Goal: Information Seeking & Learning: Learn about a topic

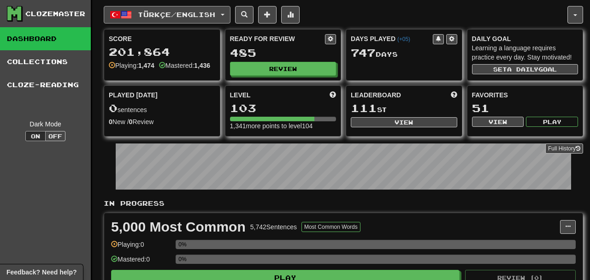
click at [151, 18] on button "Türkçe / English" at bounding box center [167, 15] width 127 height 18
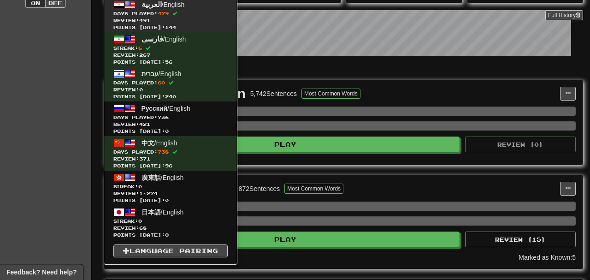
scroll to position [134, 0]
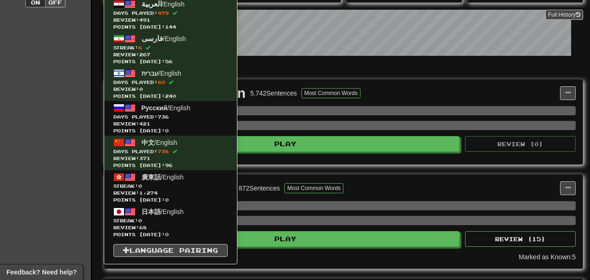
click at [532, 63] on div "Full History" at bounding box center [343, 34] width 479 height 58
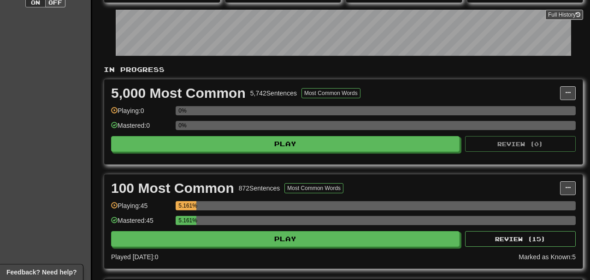
scroll to position [0, 0]
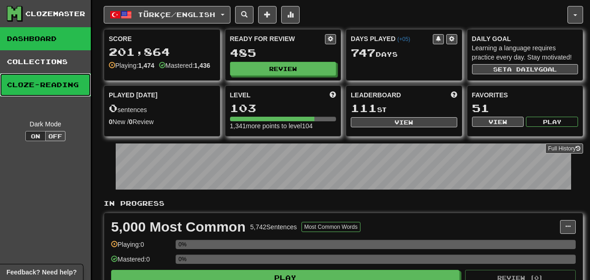
click at [65, 77] on link "Cloze-Reading" at bounding box center [45, 84] width 91 height 23
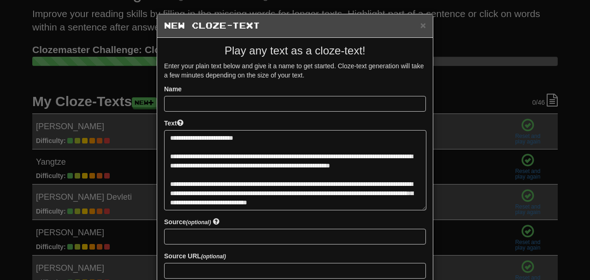
click at [216, 139] on textarea at bounding box center [295, 170] width 262 height 80
type textarea "**********"
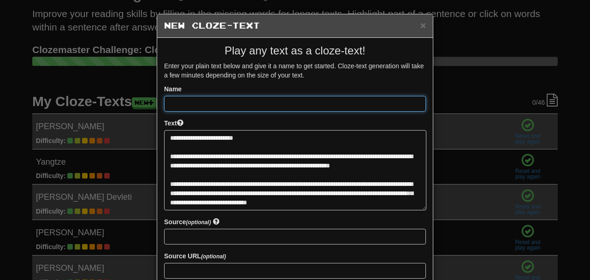
click at [222, 98] on input at bounding box center [295, 104] width 262 height 16
paste input "**********"
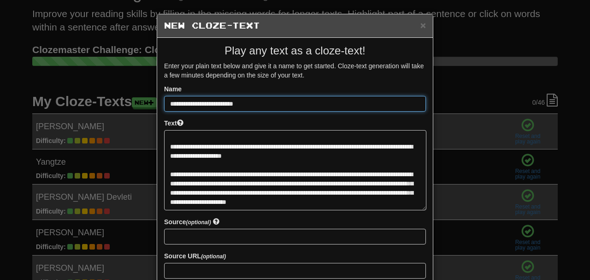
scroll to position [90, 0]
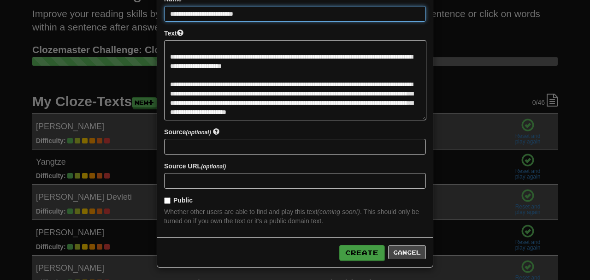
type input "**********"
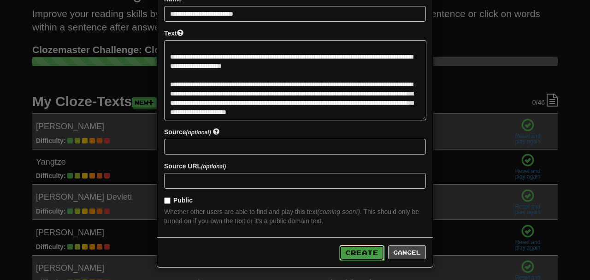
click at [365, 254] on button "Create" at bounding box center [361, 253] width 45 height 16
click at [357, 244] on div "Create Cancel" at bounding box center [295, 252] width 276 height 30
click at [359, 249] on button "Create" at bounding box center [361, 253] width 45 height 16
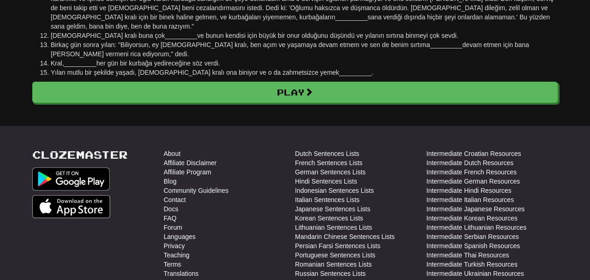
scroll to position [198, 0]
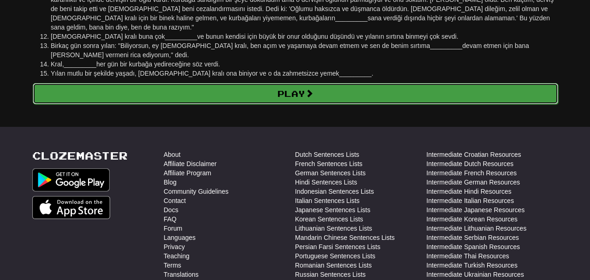
click at [254, 90] on link "Play" at bounding box center [295, 93] width 525 height 21
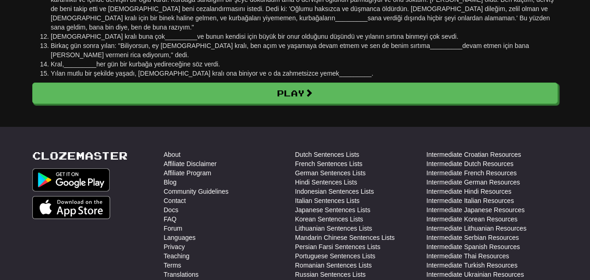
click at [309, 106] on body "Cloze-Reading Clozemaster anarchacatgirlism / Toggle Dropdown Dashboard Leaderb…" at bounding box center [295, 116] width 590 height 629
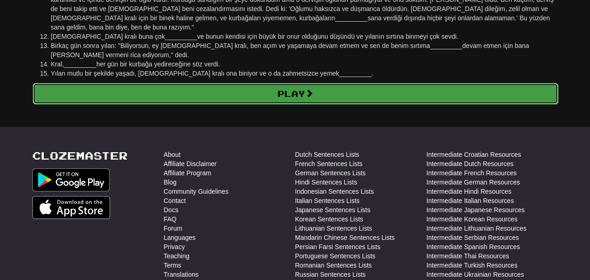
click at [312, 89] on link "Play" at bounding box center [295, 93] width 525 height 21
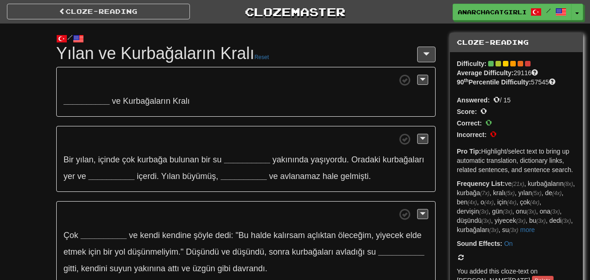
scroll to position [34, 0]
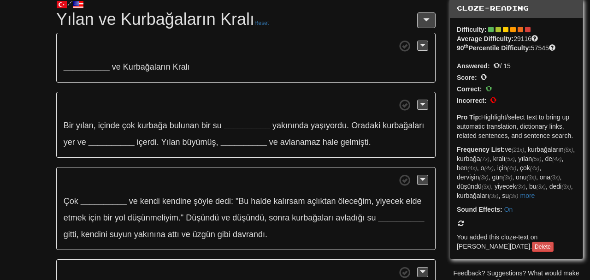
click at [87, 65] on strong "__________" at bounding box center [87, 66] width 46 height 9
click at [101, 67] on strong "__________" at bounding box center [87, 66] width 46 height 9
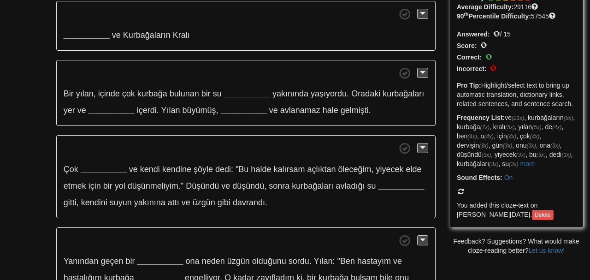
scroll to position [0, 0]
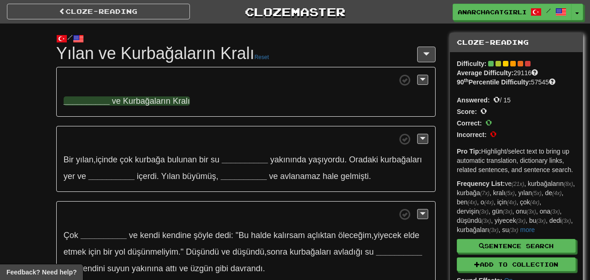
click at [101, 100] on strong "__________" at bounding box center [87, 100] width 46 height 9
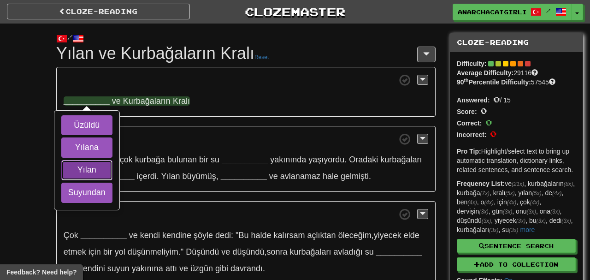
click at [106, 167] on button "Yılan" at bounding box center [86, 170] width 51 height 20
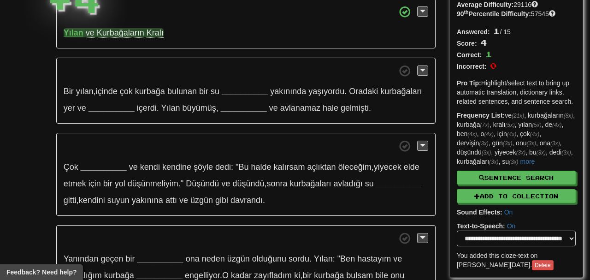
scroll to position [72, 0]
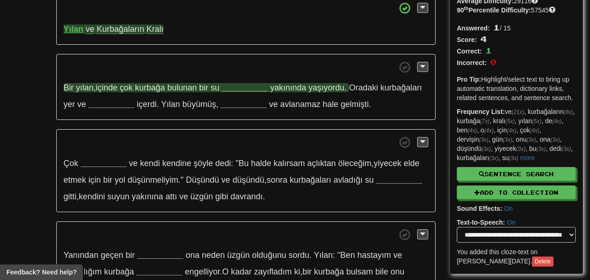
click at [248, 85] on strong "__________" at bounding box center [245, 87] width 46 height 9
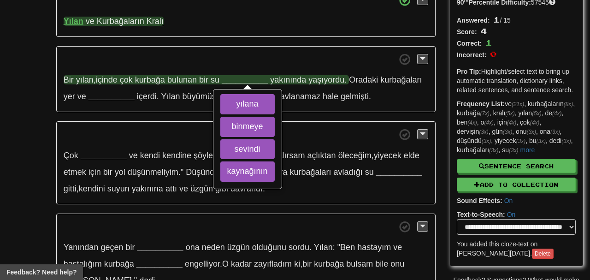
scroll to position [82, 0]
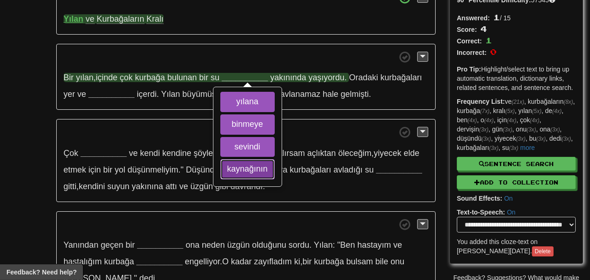
click at [263, 170] on button "kaynağının" at bounding box center [247, 169] width 54 height 20
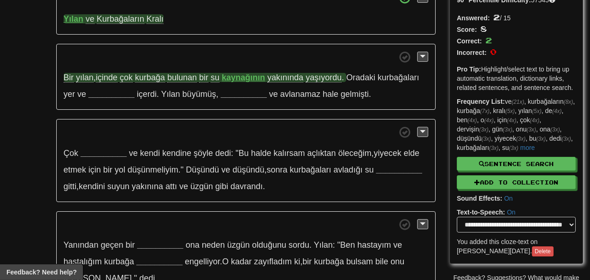
click at [122, 88] on p "Bir yılan , içinde çok kurbağa bulunan bir su kaynağının yakınında yaşıyordu . …" at bounding box center [245, 77] width 379 height 66
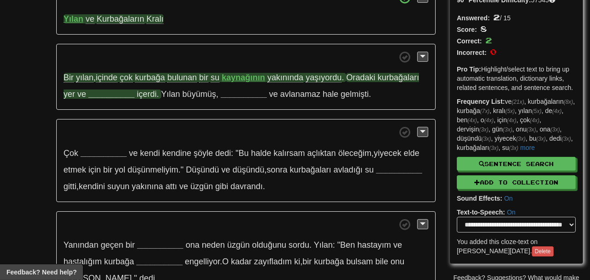
click at [122, 92] on strong "__________" at bounding box center [111, 93] width 46 height 9
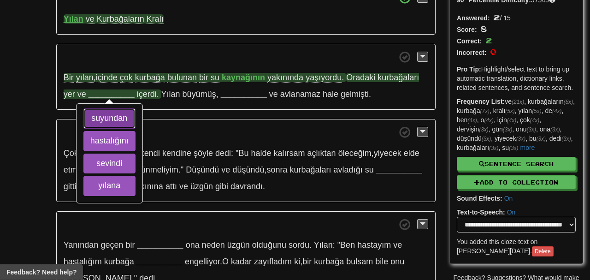
click at [125, 111] on button "suyundan" at bounding box center [109, 118] width 52 height 20
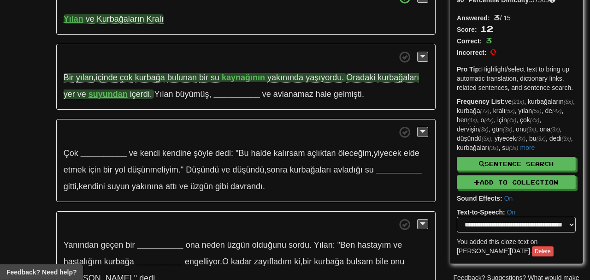
click at [230, 76] on strong "kaynağının" at bounding box center [243, 77] width 43 height 9
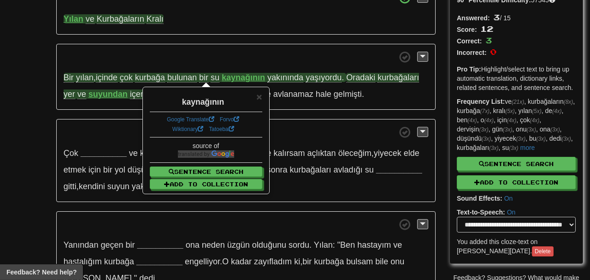
click at [224, 64] on p "Bir yılan , içinde çok kurbağa bulunan bir su kaynağının yakınında yaşıyordu . …" at bounding box center [245, 77] width 379 height 66
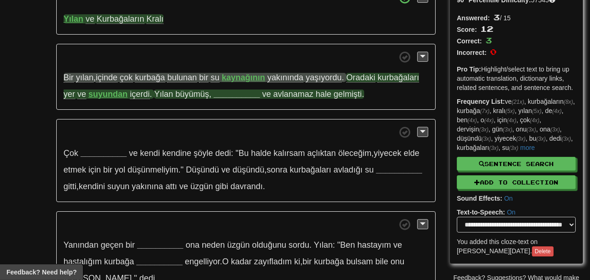
click at [241, 96] on strong "__________" at bounding box center [237, 93] width 46 height 9
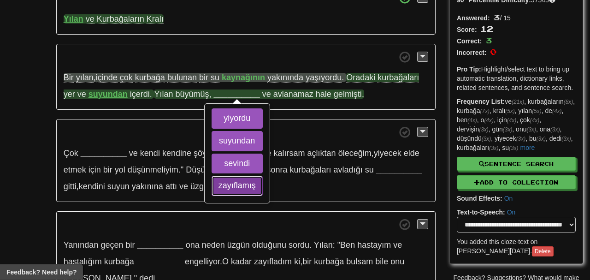
click at [248, 188] on button "zayıflamış" at bounding box center [237, 186] width 51 height 20
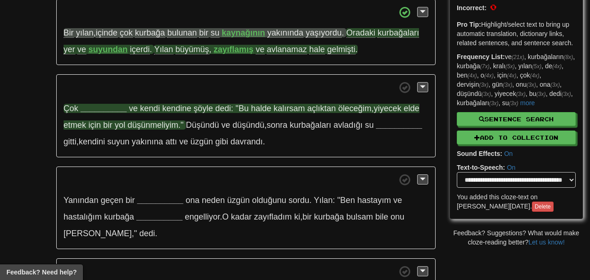
scroll to position [127, 0]
click at [113, 103] on strong "__________" at bounding box center [104, 107] width 46 height 9
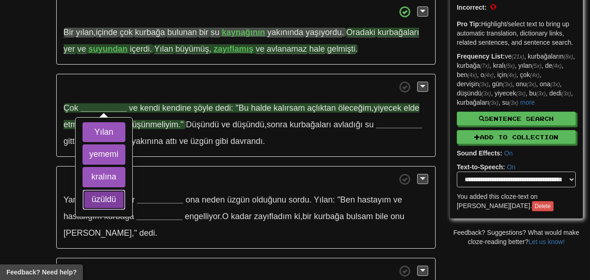
click at [114, 199] on button "üzüldü" at bounding box center [103, 199] width 43 height 20
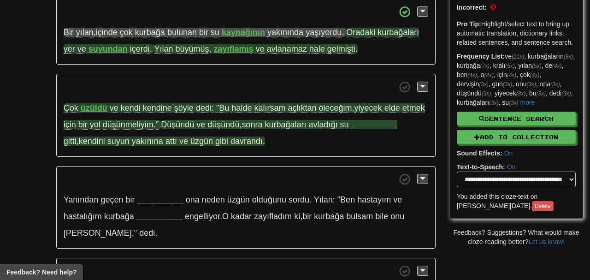
click at [376, 120] on strong "__________" at bounding box center [374, 124] width 46 height 9
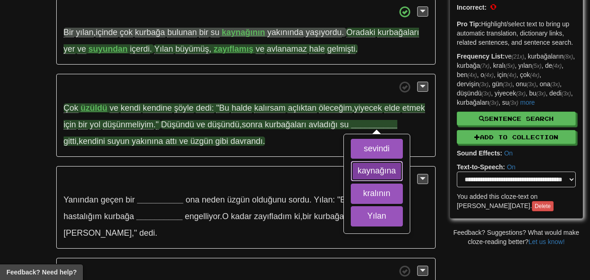
click at [386, 171] on button "kaynağına" at bounding box center [377, 171] width 52 height 20
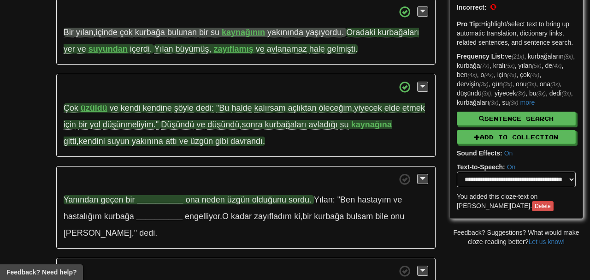
click at [160, 196] on strong "__________" at bounding box center [160, 199] width 46 height 9
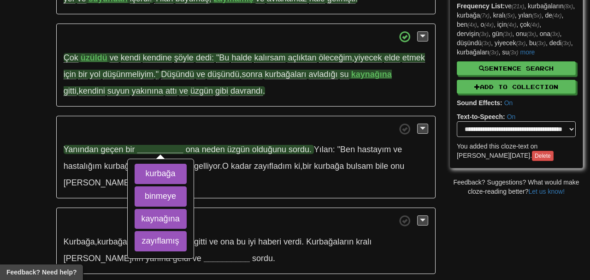
scroll to position [182, 0]
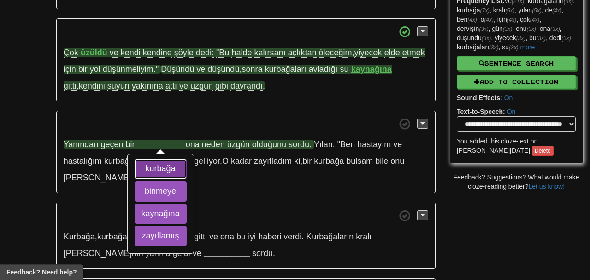
click at [157, 169] on button "kurbağa" at bounding box center [161, 169] width 52 height 20
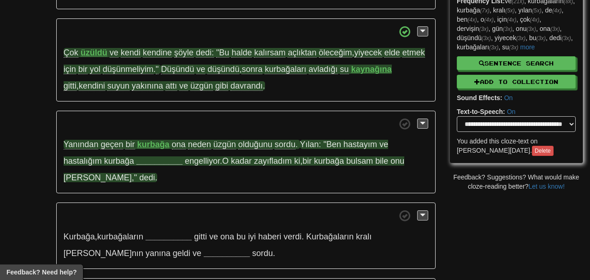
click at [150, 157] on strong "__________" at bounding box center [159, 160] width 46 height 9
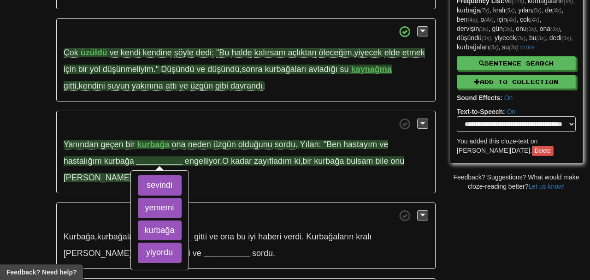
scroll to position [222, 0]
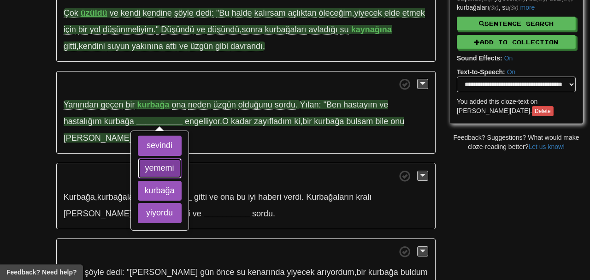
click at [163, 164] on button "yememi" at bounding box center [160, 168] width 44 height 20
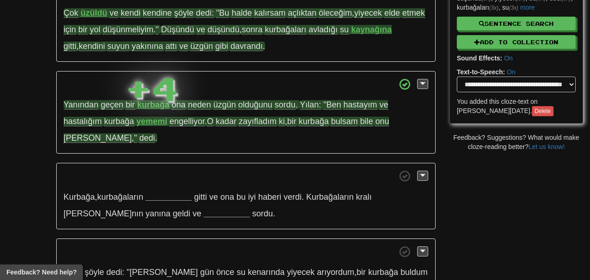
click at [191, 122] on p "Yanından geçen bir kurbağa ona neden üzgün olduğunu sordu . Yılan: "Ben hastayı…" at bounding box center [245, 112] width 379 height 83
click at [191, 122] on span "engelliyor" at bounding box center [187, 122] width 35 height 10
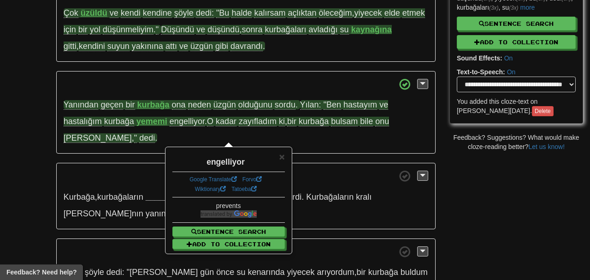
click at [168, 126] on p "Yanından geçen bir kurbağa ona neden üzgün olduğunu sordu . Yılan: "Ben hastayı…" at bounding box center [245, 112] width 379 height 83
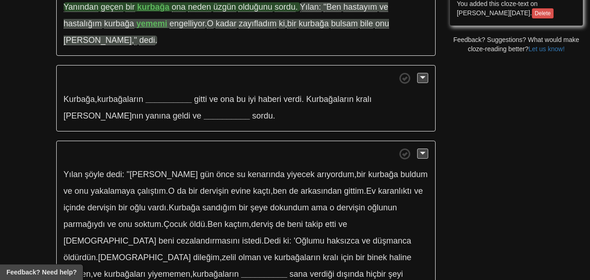
scroll to position [320, 0]
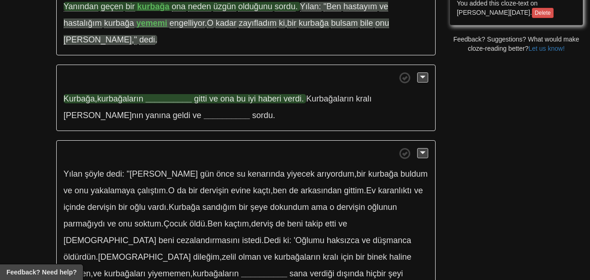
click at [177, 97] on strong "__________" at bounding box center [169, 98] width 46 height 9
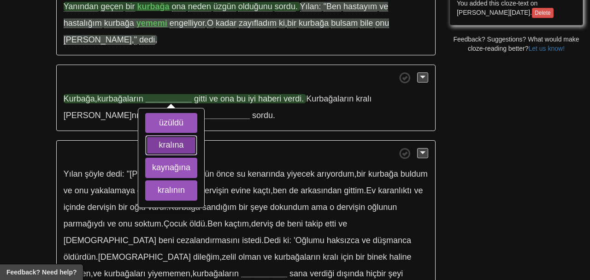
click at [181, 137] on button "kralına" at bounding box center [171, 145] width 52 height 20
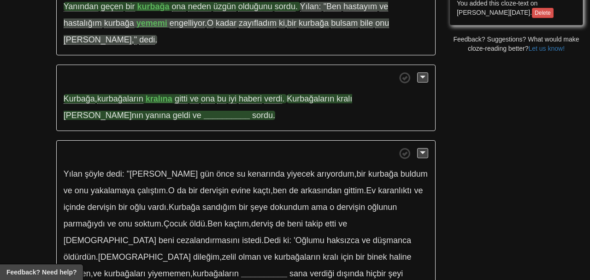
click at [204, 112] on strong "__________" at bounding box center [227, 115] width 46 height 9
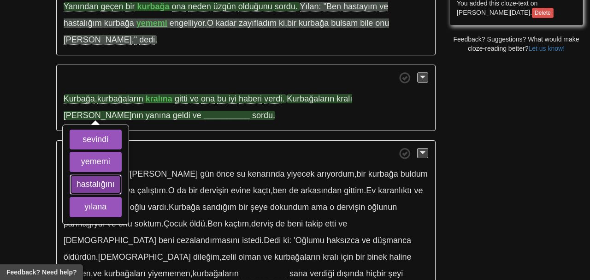
click at [118, 182] on button "hastalığını" at bounding box center [96, 184] width 52 height 20
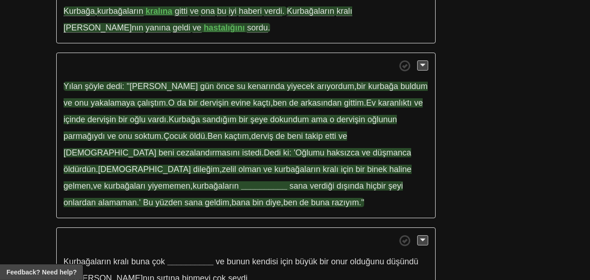
scroll to position [411, 0]
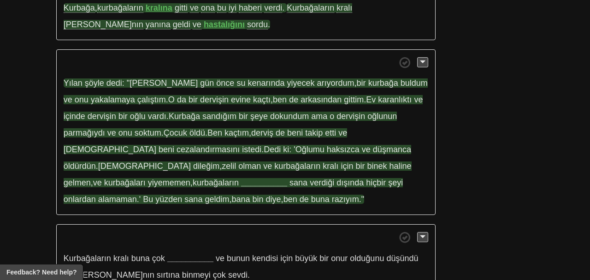
click at [317, 81] on span "arıyordum" at bounding box center [335, 82] width 37 height 9
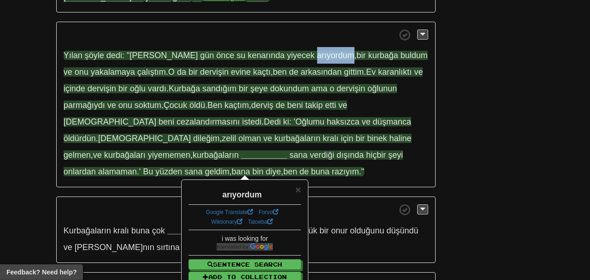
scroll to position [438, 0]
click at [262, 45] on p "Yılan şöyle dedi: "Birkaç gün önce su kenarında yiyecek arıyordum , bir kurbağa…" at bounding box center [245, 105] width 379 height 166
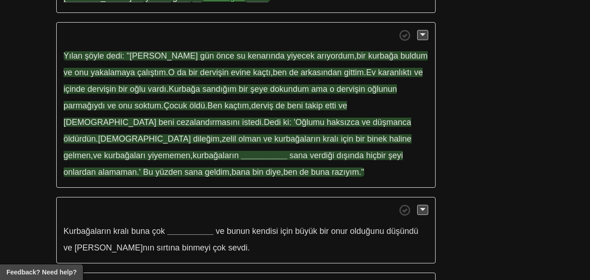
click at [378, 71] on span "karanlıktı" at bounding box center [395, 72] width 34 height 9
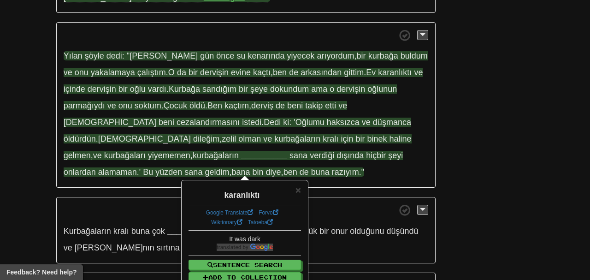
click at [336, 33] on span at bounding box center [246, 35] width 365 height 12
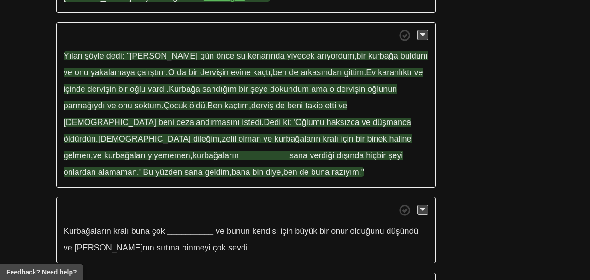
click at [202, 89] on span "sandığım" at bounding box center [219, 88] width 34 height 9
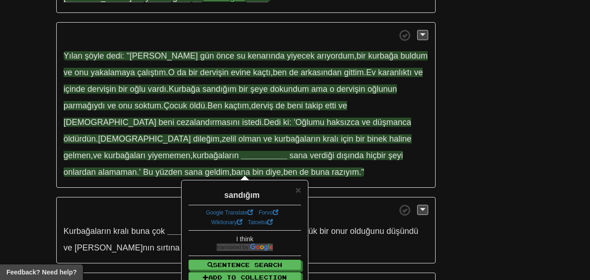
click at [176, 35] on span at bounding box center [246, 35] width 365 height 12
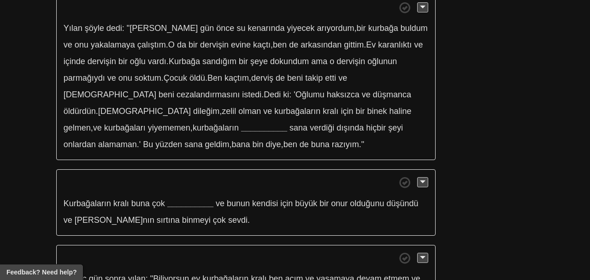
scroll to position [466, 0]
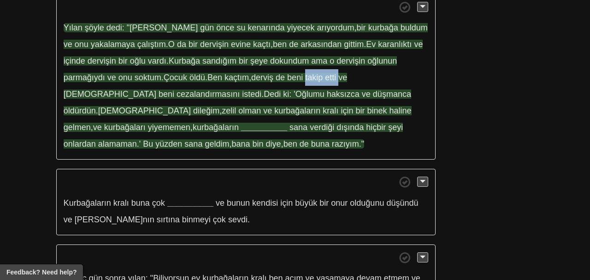
drag, startPoint x: 269, startPoint y: 77, endPoint x: 300, endPoint y: 80, distance: 31.5
click at [300, 80] on span "Yılan şöyle dedi: "Birkaç gün önce su kenarında yiyecek arıyordum , bir kurbağa…" at bounding box center [246, 77] width 364 height 109
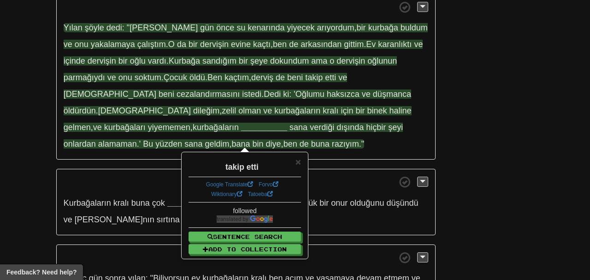
click at [390, 70] on p "Yılan şöyle dedi: "Birkaç gün önce su kenarında yiyecek arıyordum , bir kurbağa…" at bounding box center [245, 77] width 379 height 166
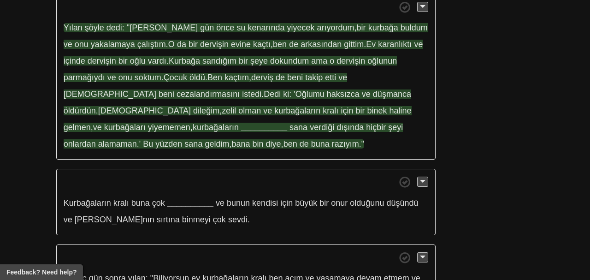
click at [177, 95] on span "cezalandırmasını" at bounding box center [208, 93] width 63 height 9
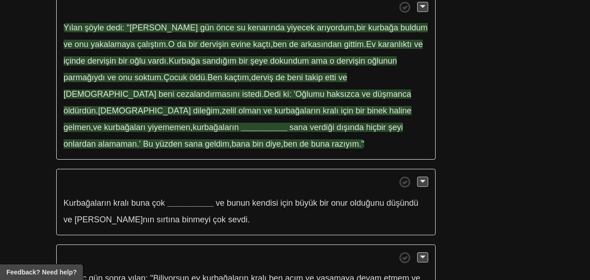
click at [367, 112] on span "binek" at bounding box center [377, 110] width 20 height 9
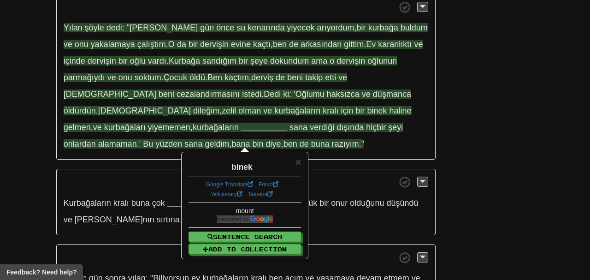
click at [173, 172] on p "Kurbağaların kralı buna çok __________ ve bunun kendisi için büyük bir onur old…" at bounding box center [245, 202] width 379 height 66
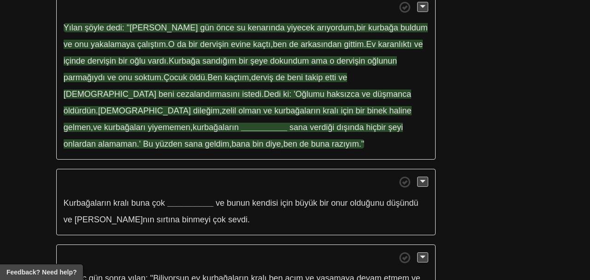
click at [241, 124] on strong "__________" at bounding box center [264, 127] width 46 height 9
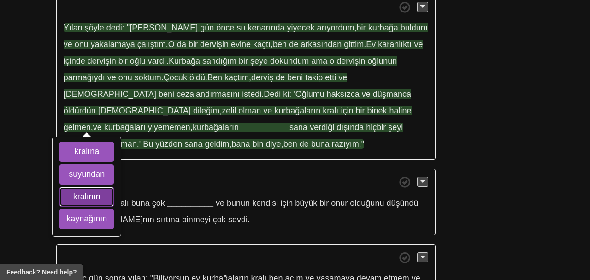
click at [95, 198] on button "kralının" at bounding box center [86, 197] width 54 height 20
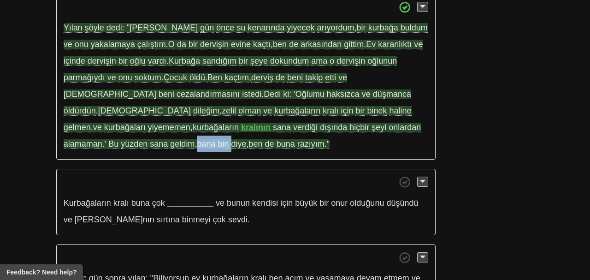
drag, startPoint x: 380, startPoint y: 125, endPoint x: 64, endPoint y: 143, distance: 316.7
click at [64, 143] on span "sana verdiği dışında hiçbir şeyi onlardan alamaman . ' Bu yüzden sana geldim , …" at bounding box center [243, 136] width 358 height 26
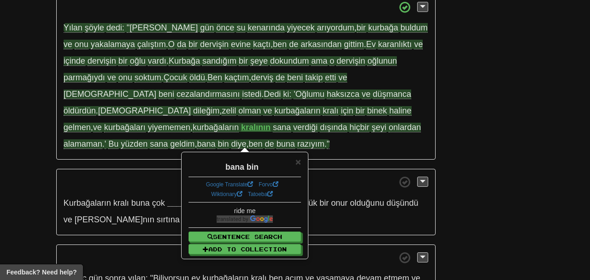
click at [60, 141] on p "Yılan şöyle dedi: "Birkaç gün önce su kenarında yiyecek arıyordum , bir kurbağa…" at bounding box center [245, 77] width 379 height 166
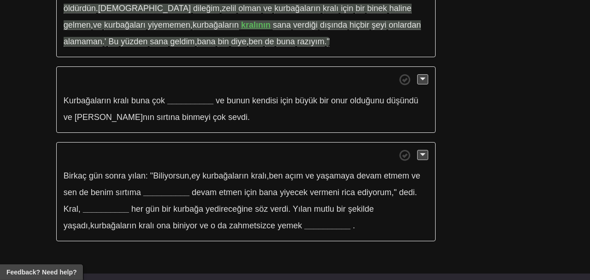
scroll to position [570, 0]
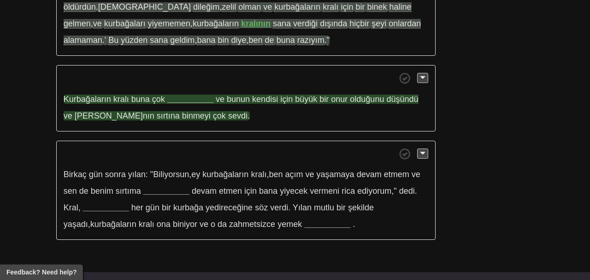
click at [198, 99] on strong "__________" at bounding box center [190, 98] width 46 height 9
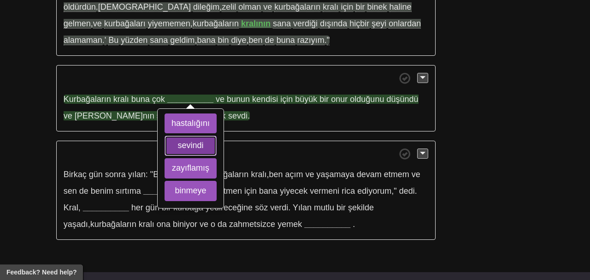
click at [202, 142] on button "sevindi" at bounding box center [191, 145] width 52 height 20
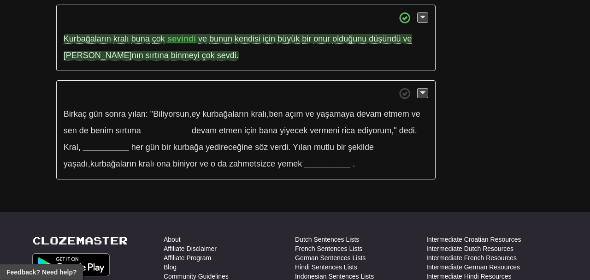
scroll to position [633, 0]
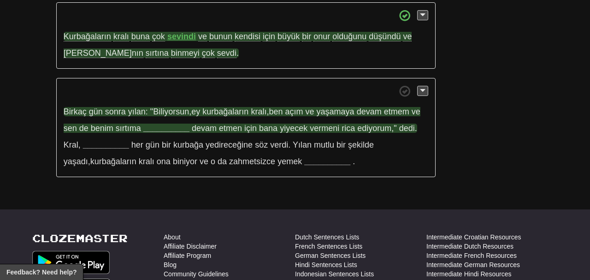
click at [162, 124] on strong "__________" at bounding box center [166, 128] width 46 height 9
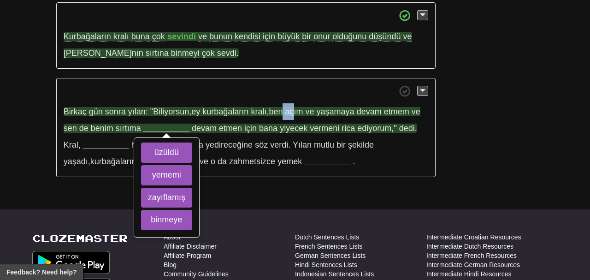
drag, startPoint x: 297, startPoint y: 115, endPoint x: 283, endPoint y: 112, distance: 13.9
click at [283, 112] on p "Birkaç gün sonra yılan: "Biliyorsun , ey kurbağaların kralı , ben açım ve yaşam…" at bounding box center [245, 128] width 379 height 100
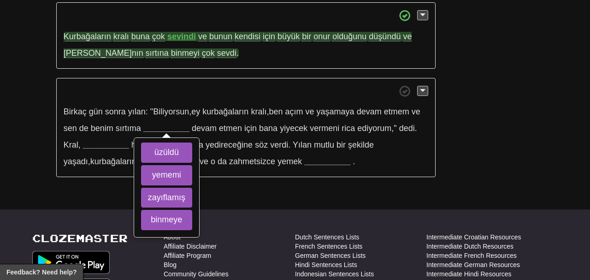
click at [283, 100] on p "Birkaç gün sonra yılan: "Biliyorsun , ey kurbağaların kralı , ben açım ve yaşam…" at bounding box center [245, 128] width 379 height 100
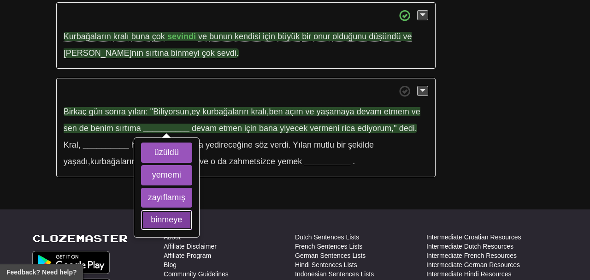
click at [181, 214] on button "binmeye" at bounding box center [166, 220] width 51 height 20
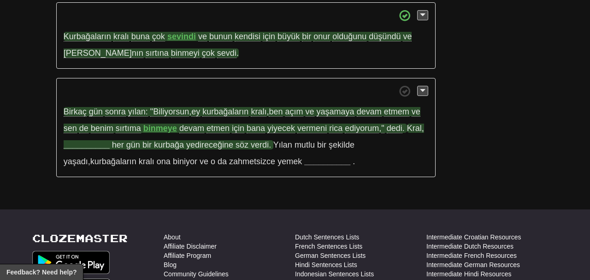
click at [88, 142] on strong "__________" at bounding box center [87, 144] width 46 height 9
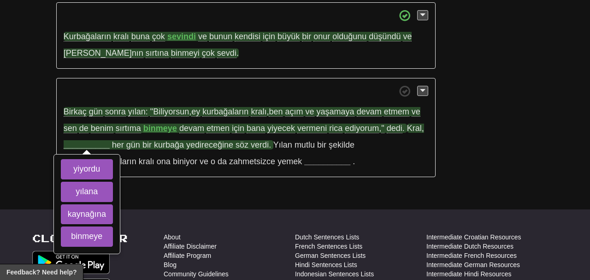
click at [88, 144] on strong "__________" at bounding box center [87, 144] width 46 height 9
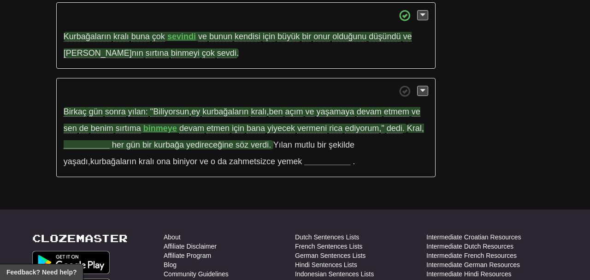
click at [88, 144] on strong "__________" at bounding box center [87, 144] width 46 height 9
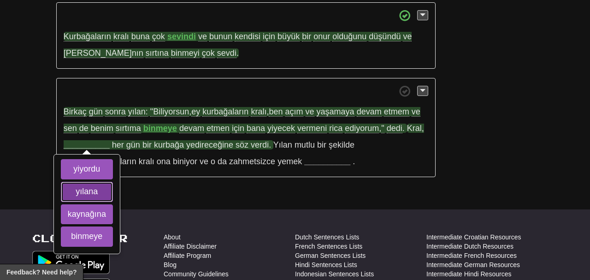
click at [93, 191] on button "yılana" at bounding box center [87, 192] width 52 height 20
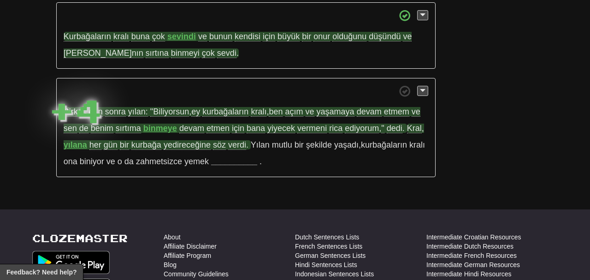
click at [240, 154] on p "Birkaç gün sonra yılan: "Biliyorsun , ey kurbağaların kralı , ben açım ve yaşam…" at bounding box center [245, 128] width 379 height 100
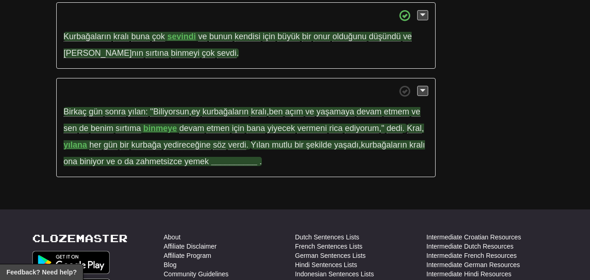
click at [239, 158] on strong "__________" at bounding box center [234, 161] width 46 height 9
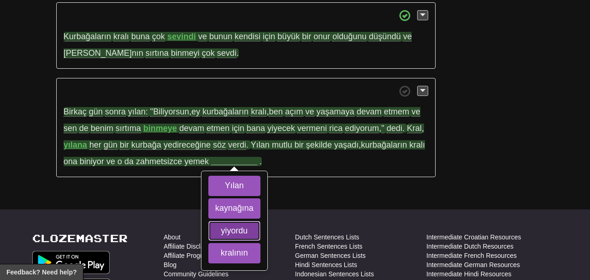
click at [247, 226] on button "yiyordu" at bounding box center [234, 231] width 52 height 20
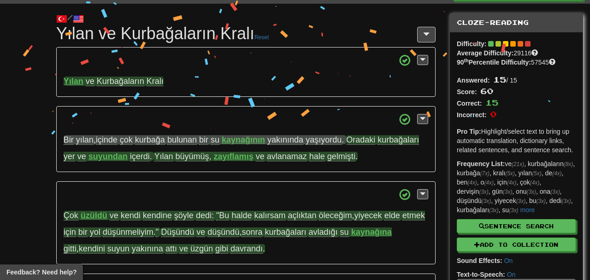
scroll to position [0, 0]
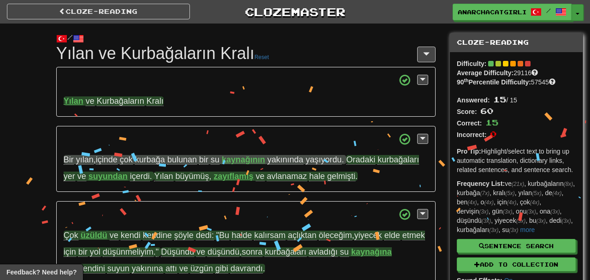
click at [576, 15] on button "Toggle Dropdown" at bounding box center [577, 12] width 12 height 17
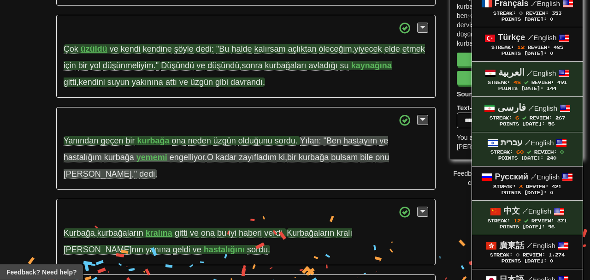
scroll to position [254, 0]
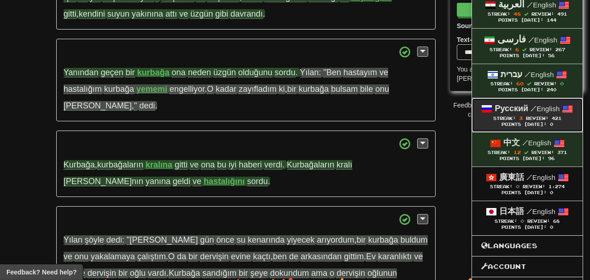
click at [539, 122] on div "Points [DATE]: 0" at bounding box center [527, 125] width 92 height 6
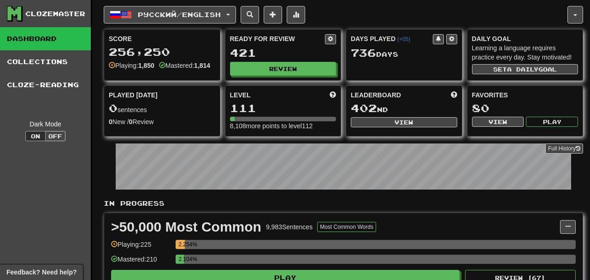
click at [128, 63] on div "Playing: 1,850" at bounding box center [132, 65] width 46 height 9
click at [56, 88] on link "Cloze-Reading" at bounding box center [45, 84] width 91 height 23
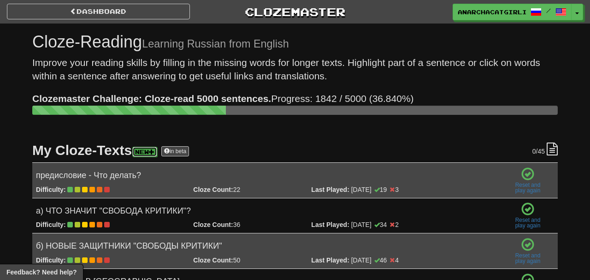
click at [151, 151] on link "New" at bounding box center [144, 152] width 25 height 10
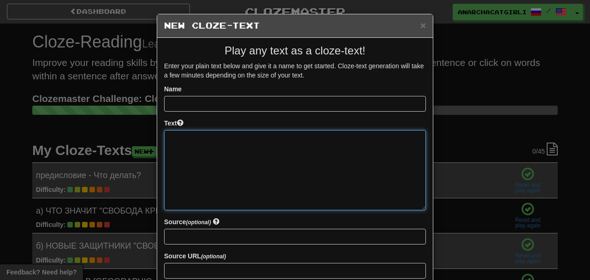
paste textarea "**********"
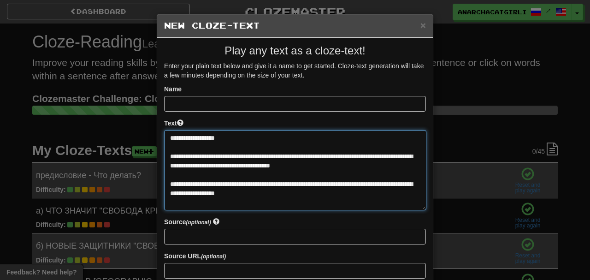
type textarea "**********"
click at [212, 136] on textarea at bounding box center [295, 170] width 262 height 80
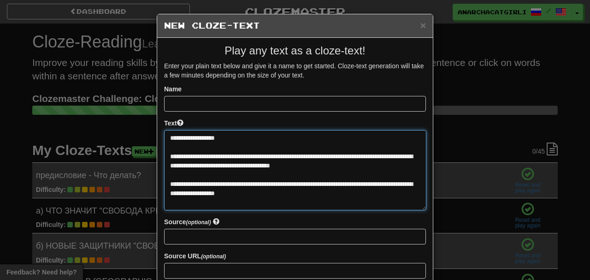
click at [212, 136] on textarea at bounding box center [295, 170] width 262 height 80
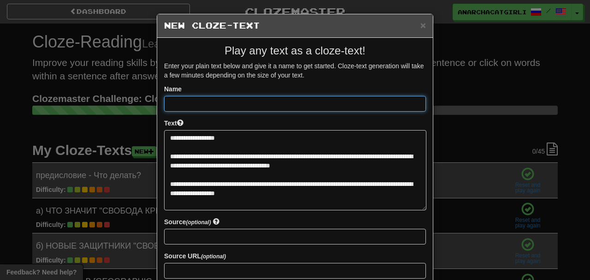
click at [250, 105] on input at bounding box center [295, 104] width 262 height 16
paste input "**********"
type input "**********"
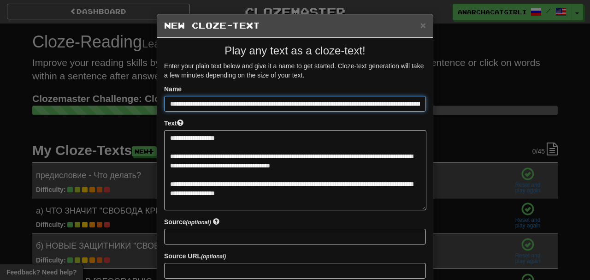
click at [238, 101] on input at bounding box center [295, 104] width 262 height 16
click at [407, 107] on input at bounding box center [295, 104] width 262 height 16
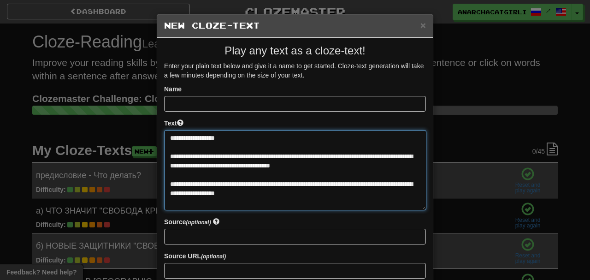
click at [223, 141] on textarea at bounding box center [295, 170] width 262 height 80
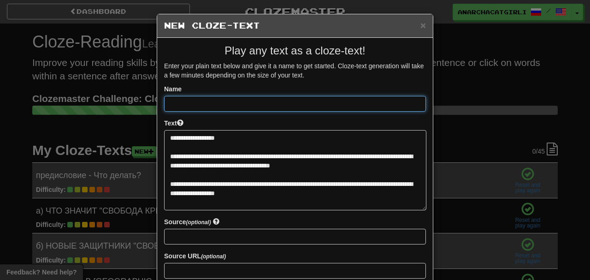
click at [268, 102] on input at bounding box center [295, 104] width 262 height 16
paste input "**********"
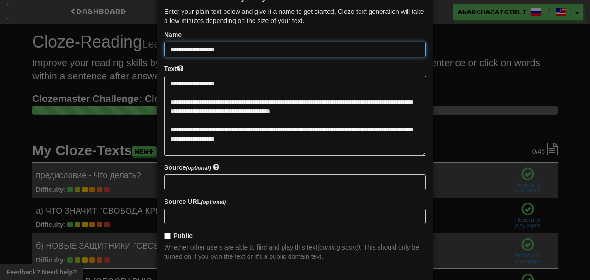
scroll to position [90, 0]
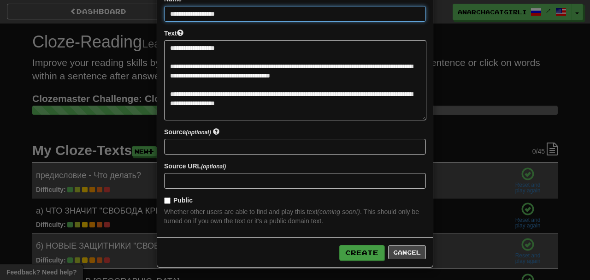
type input "**********"
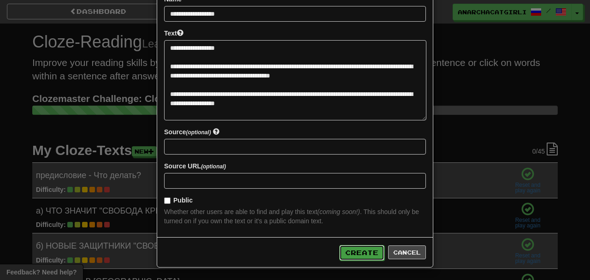
click at [356, 249] on button "Create" at bounding box center [361, 253] width 45 height 16
click at [356, 253] on button "Create" at bounding box center [361, 253] width 45 height 16
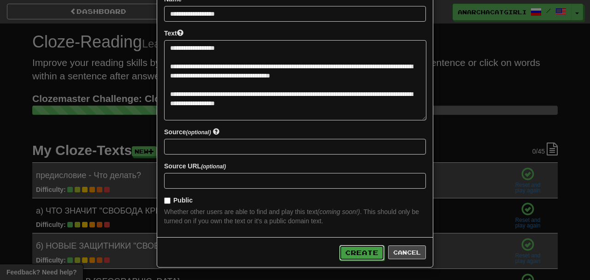
click at [356, 253] on button "Create" at bounding box center [361, 253] width 45 height 16
click at [365, 241] on div "Create Cancel" at bounding box center [295, 252] width 276 height 30
click at [367, 247] on button "Create" at bounding box center [361, 253] width 45 height 16
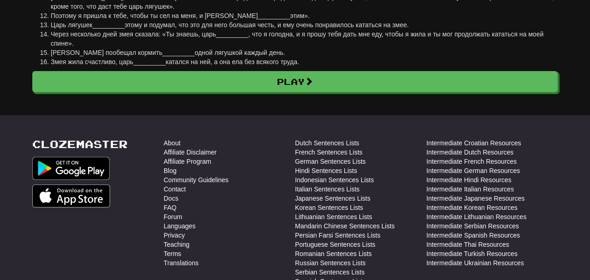
scroll to position [224, 0]
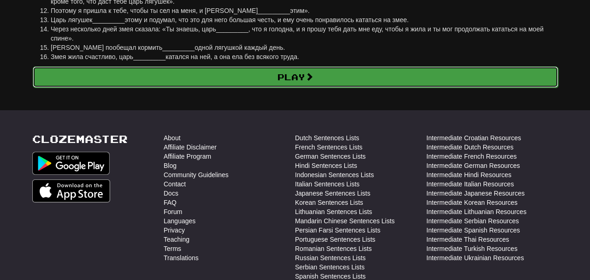
click at [194, 82] on link "Play" at bounding box center [295, 76] width 525 height 21
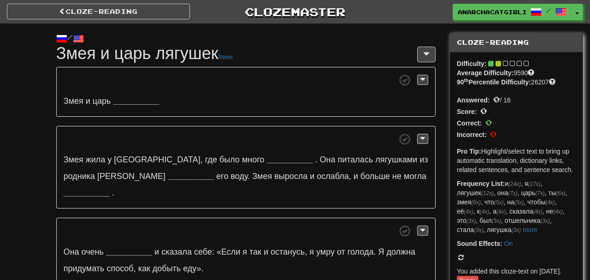
scroll to position [32, 0]
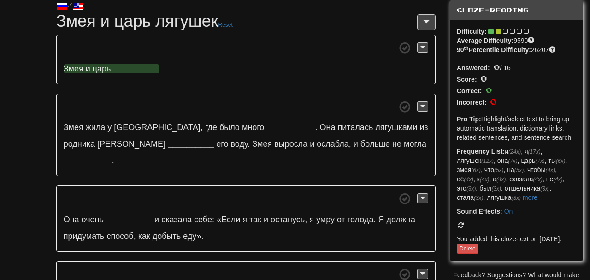
click at [133, 71] on strong "__________" at bounding box center [136, 68] width 46 height 9
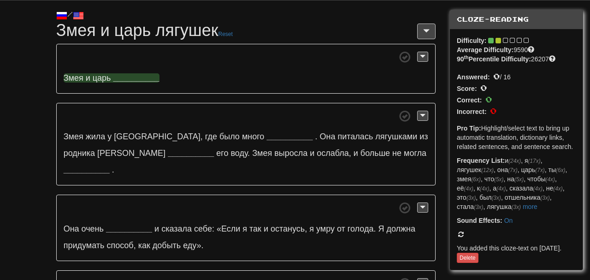
scroll to position [22, 0]
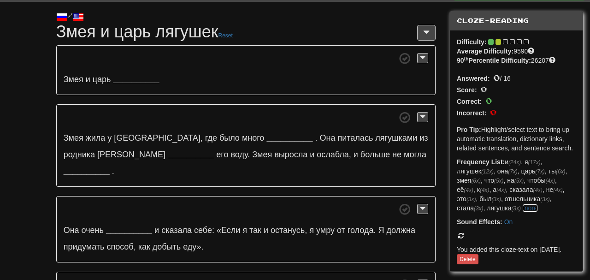
click at [523, 206] on link "more" at bounding box center [530, 207] width 15 height 7
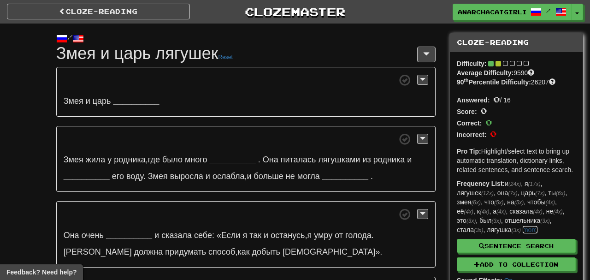
click at [523, 227] on link "more" at bounding box center [530, 229] width 15 height 7
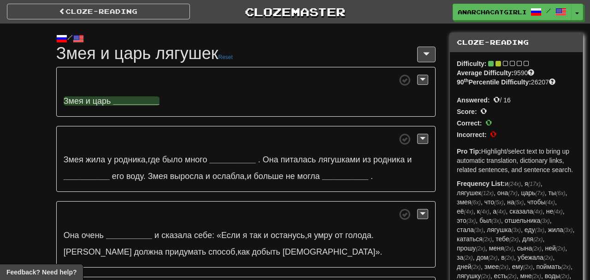
click at [133, 102] on strong "__________" at bounding box center [136, 100] width 46 height 9
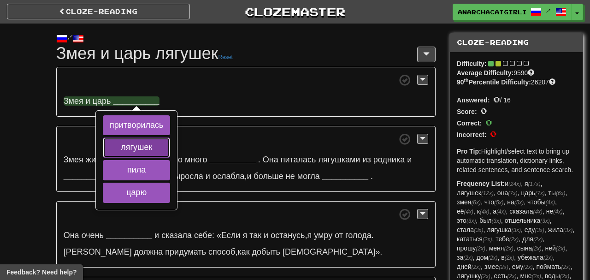
click at [151, 147] on button "лягушек" at bounding box center [136, 147] width 67 height 20
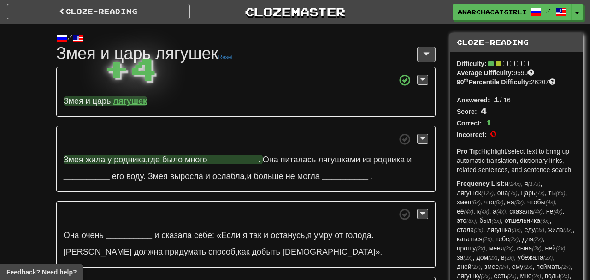
click at [237, 157] on strong "__________" at bounding box center [233, 159] width 46 height 9
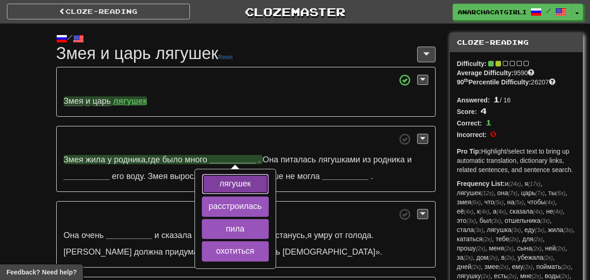
click at [247, 180] on button "лягушек" at bounding box center [235, 184] width 67 height 20
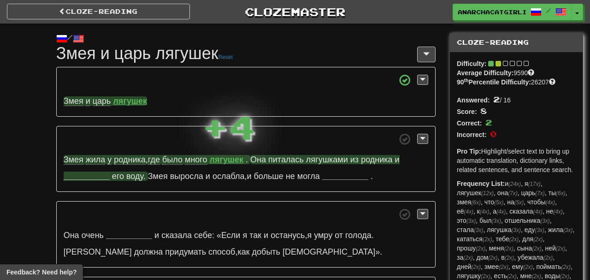
click at [94, 177] on strong "__________" at bounding box center [87, 175] width 46 height 9
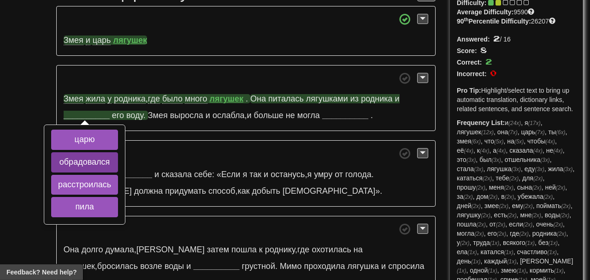
scroll to position [62, 0]
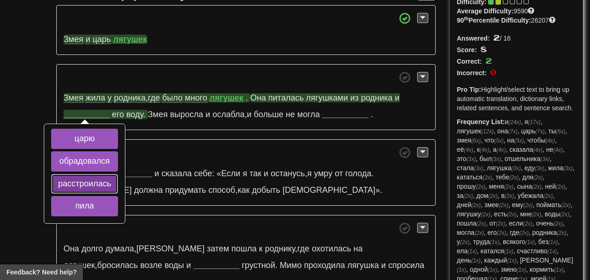
click at [101, 183] on button "расстроилась" at bounding box center [84, 184] width 67 height 20
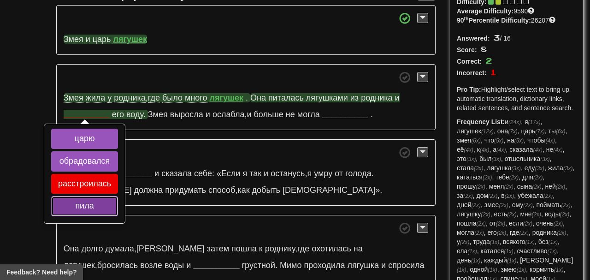
click at [100, 202] on button "пила" at bounding box center [84, 206] width 67 height 20
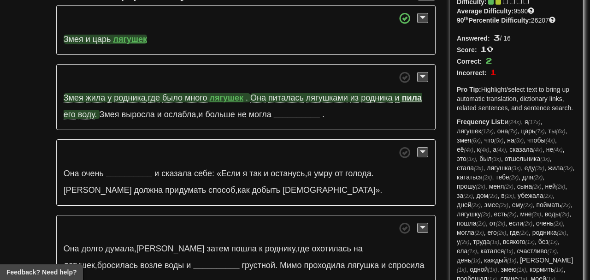
drag, startPoint x: 286, startPoint y: 87, endPoint x: 286, endPoint y: 97, distance: 10.1
click at [286, 97] on p "Змея жила у родника , где было много лягушек . Она питалась лягушками из родник…" at bounding box center [245, 97] width 379 height 66
click at [286, 97] on span "питалась" at bounding box center [285, 98] width 35 height 10
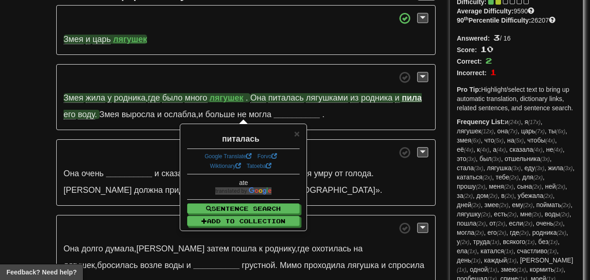
click at [281, 75] on span at bounding box center [246, 77] width 365 height 12
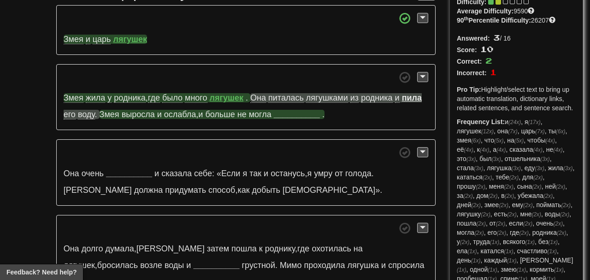
click at [183, 116] on span "ослабла" at bounding box center [180, 114] width 32 height 9
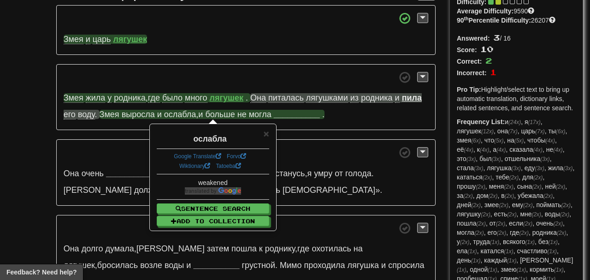
click at [194, 73] on span at bounding box center [246, 77] width 365 height 12
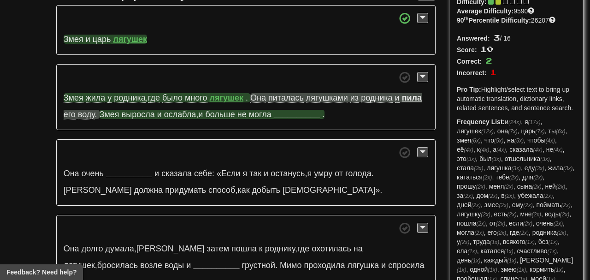
click at [295, 115] on strong "__________" at bounding box center [297, 114] width 46 height 9
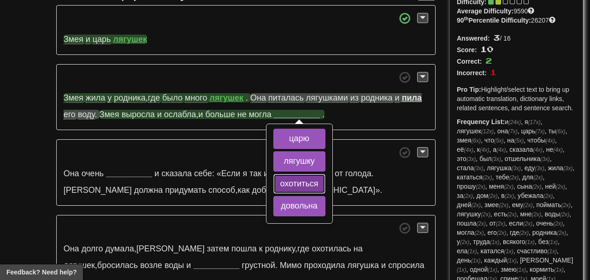
click at [312, 184] on button "охотиться" at bounding box center [299, 184] width 52 height 20
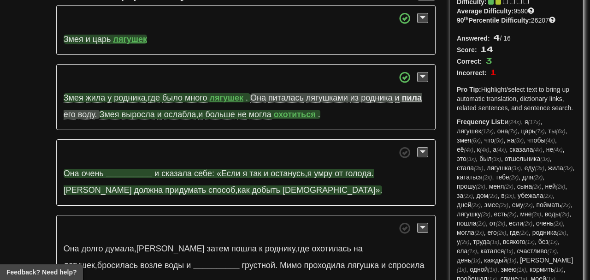
click at [125, 169] on strong "__________" at bounding box center [129, 173] width 46 height 9
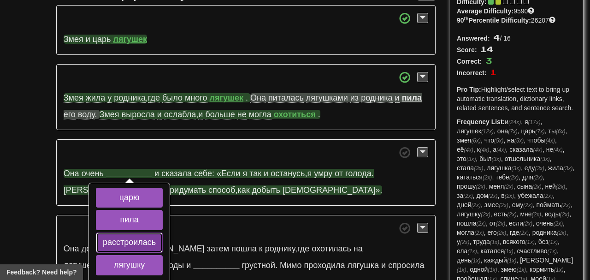
click at [152, 238] on button "расстроилась" at bounding box center [129, 242] width 67 height 20
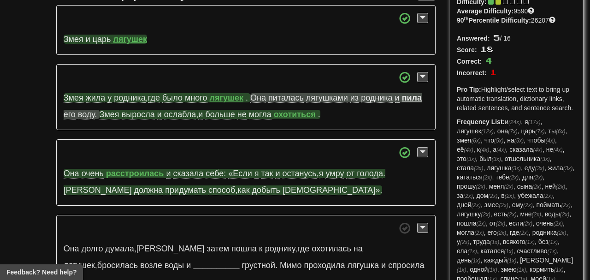
click at [141, 173] on strong "расстроилась" at bounding box center [135, 173] width 58 height 9
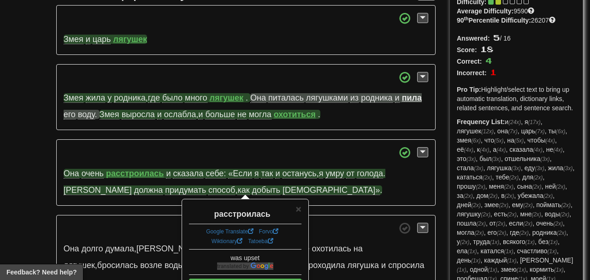
click at [252, 187] on span "добыть" at bounding box center [266, 190] width 28 height 10
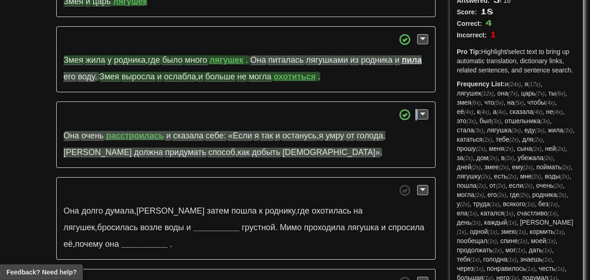
scroll to position [100, 0]
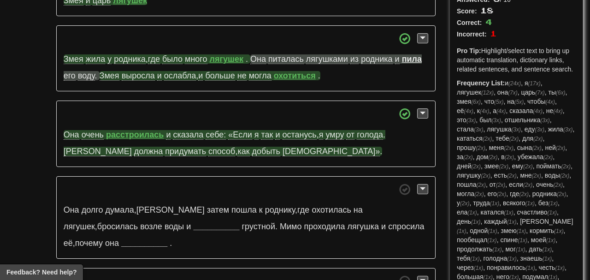
click at [165, 153] on span "придумать" at bounding box center [185, 152] width 41 height 10
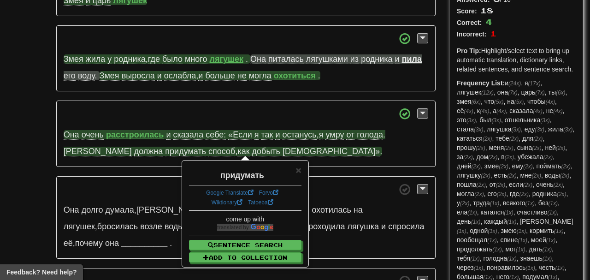
click at [96, 121] on p "Она очень расстроилась и сказала себе: «Если я так и останусь , я умру от голод…" at bounding box center [245, 133] width 379 height 66
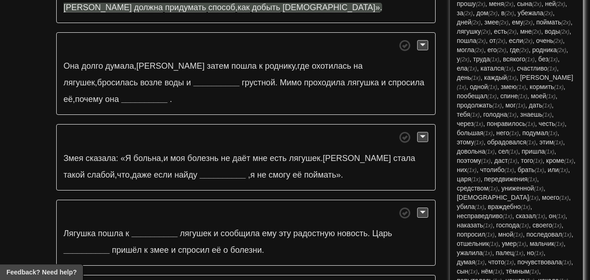
scroll to position [245, 0]
click at [96, 121] on div "Змея и царь лягушек Змея жила у родника , где было много лягушек . Она питалась…" at bounding box center [245, 281] width 379 height 919
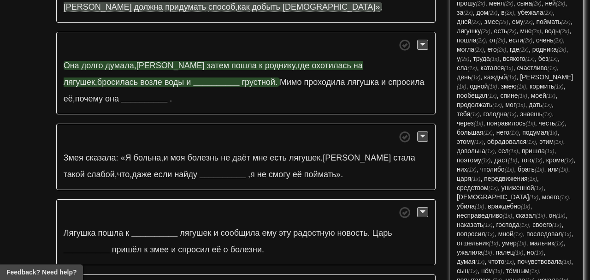
click at [193, 83] on strong "__________" at bounding box center [216, 81] width 46 height 9
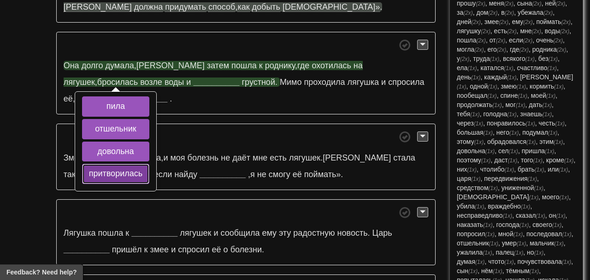
click at [139, 170] on button "притворилась" at bounding box center [115, 174] width 67 height 20
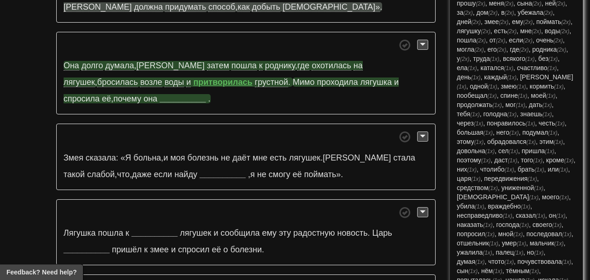
click at [159, 102] on strong "__________" at bounding box center [182, 98] width 46 height 9
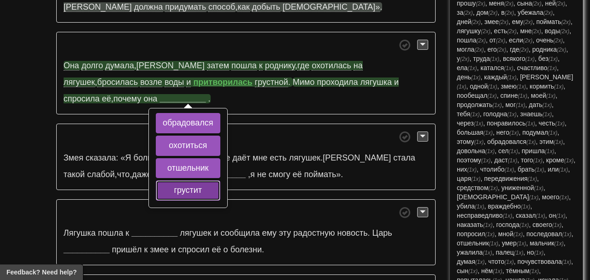
click at [156, 188] on button "грустит" at bounding box center [188, 190] width 64 height 20
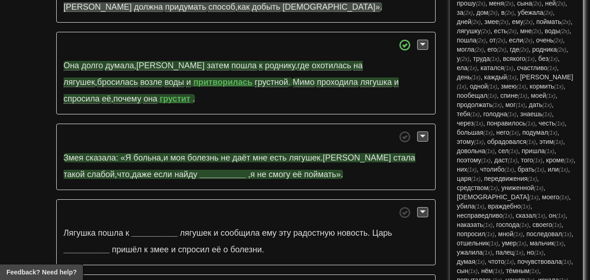
click at [200, 170] on strong "__________" at bounding box center [223, 174] width 46 height 9
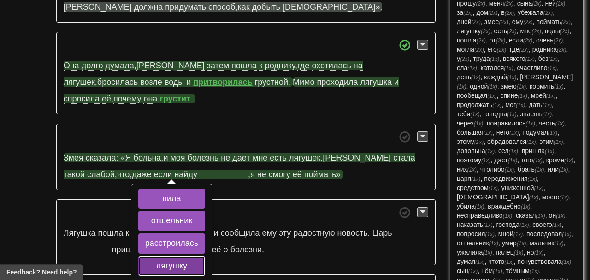
click at [189, 259] on button "лягушку" at bounding box center [171, 266] width 67 height 20
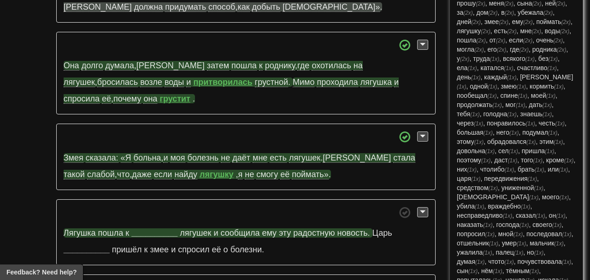
click at [161, 232] on strong "__________" at bounding box center [154, 232] width 46 height 9
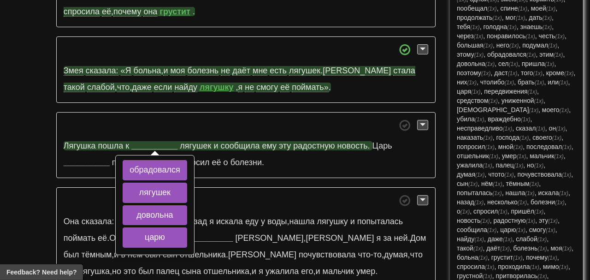
scroll to position [335, 0]
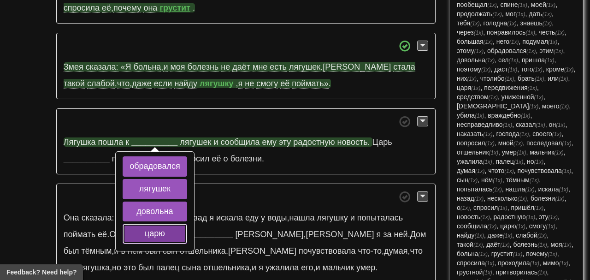
click at [168, 227] on button "царю" at bounding box center [155, 234] width 64 height 20
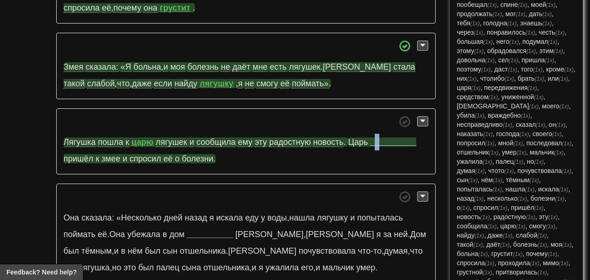
drag, startPoint x: 377, startPoint y: 134, endPoint x: 381, endPoint y: 141, distance: 8.7
click at [381, 141] on p "Лягушка пошла к царю лягушек и сообщила ему эту радостную новость . Царь ______…" at bounding box center [245, 141] width 379 height 66
click at [381, 141] on strong "__________" at bounding box center [393, 141] width 46 height 9
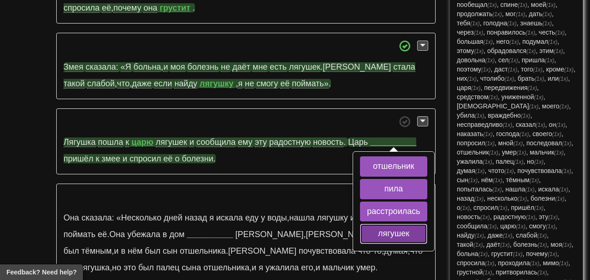
click at [401, 234] on button "лягушек" at bounding box center [393, 234] width 67 height 20
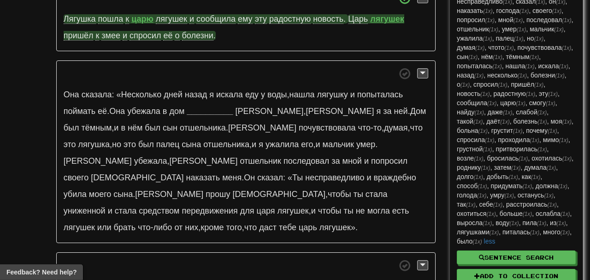
scroll to position [459, 0]
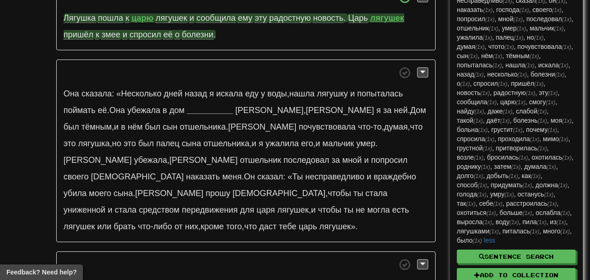
click at [224, 103] on p "Она сказала: «Несколько дней назад я искала еду у воды , нашла лягушку и попыта…" at bounding box center [245, 150] width 379 height 182
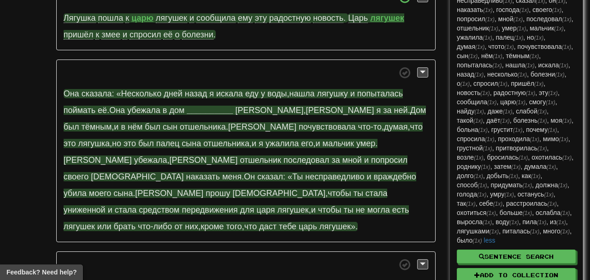
click at [220, 106] on strong "__________" at bounding box center [210, 110] width 46 height 9
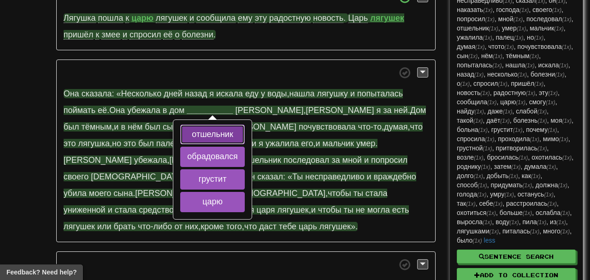
click at [227, 129] on button "отшельник" at bounding box center [212, 134] width 64 height 20
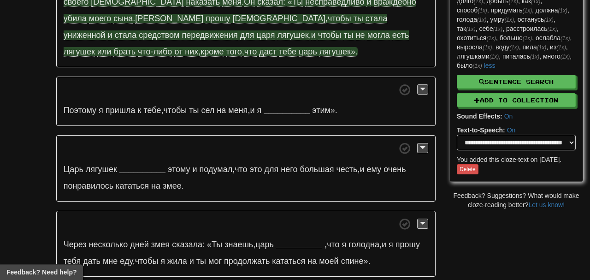
scroll to position [636, 0]
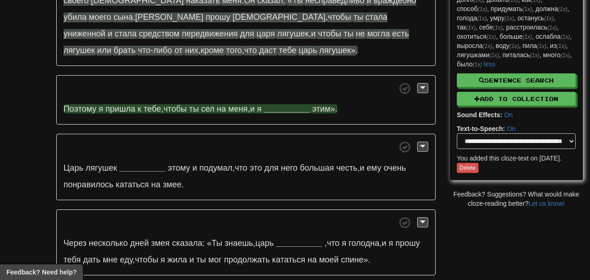
click at [287, 104] on strong "__________" at bounding box center [287, 108] width 46 height 9
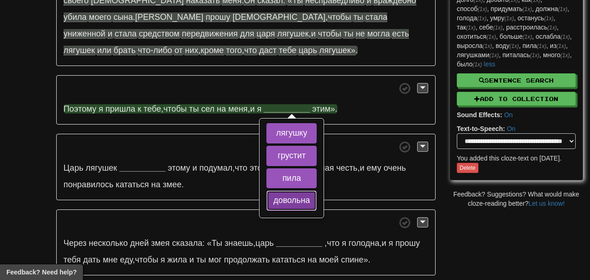
click at [298, 190] on button "довольна" at bounding box center [291, 200] width 50 height 20
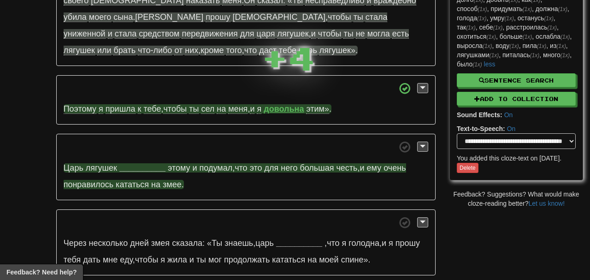
click at [140, 163] on strong "__________" at bounding box center [142, 167] width 46 height 9
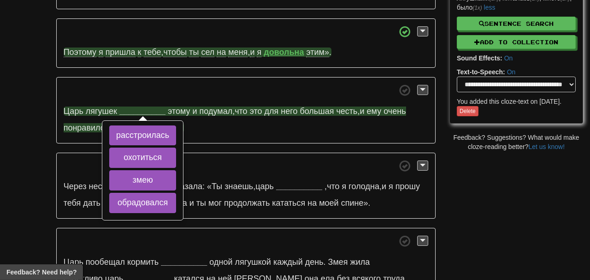
scroll to position [694, 0]
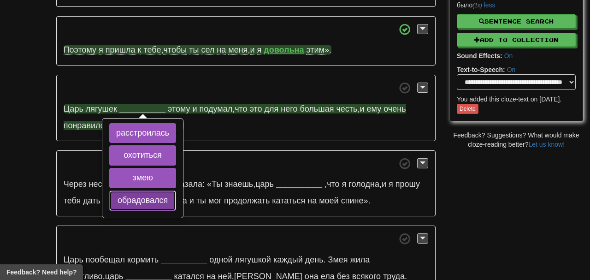
click at [160, 190] on button "обрадовался" at bounding box center [142, 200] width 67 height 20
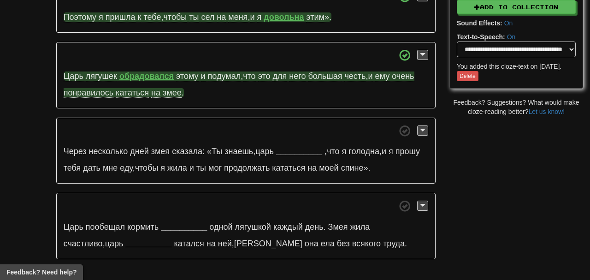
scroll to position [728, 0]
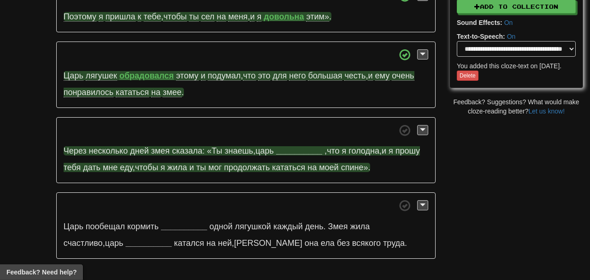
click at [312, 146] on strong "__________" at bounding box center [299, 150] width 46 height 9
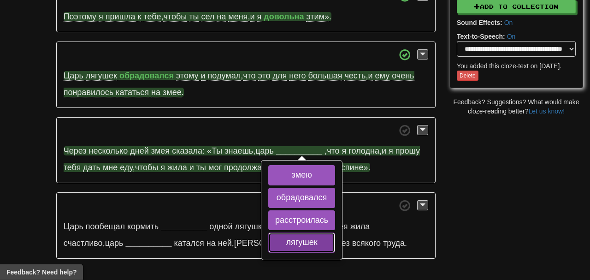
click at [324, 232] on button "лягушек" at bounding box center [301, 242] width 67 height 20
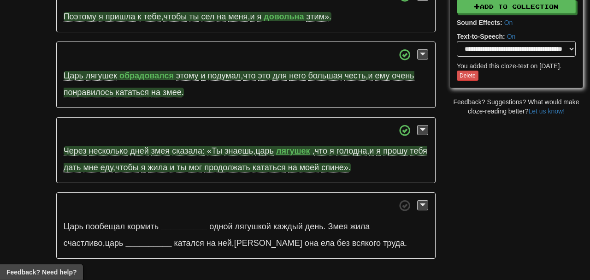
click at [185, 201] on p "Царь пообещал кормить __________ одной лягушкой каждый день . Змея жила счастли…" at bounding box center [245, 225] width 379 height 66
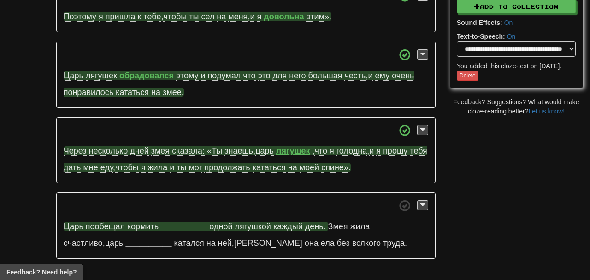
click at [187, 222] on strong "__________" at bounding box center [184, 226] width 46 height 9
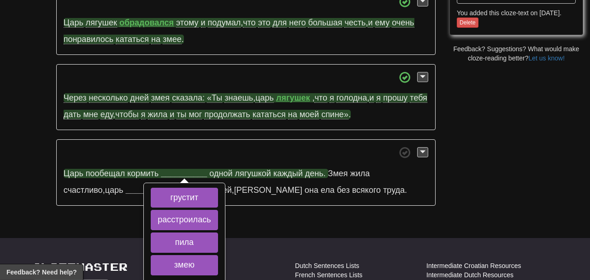
scroll to position [793, 0]
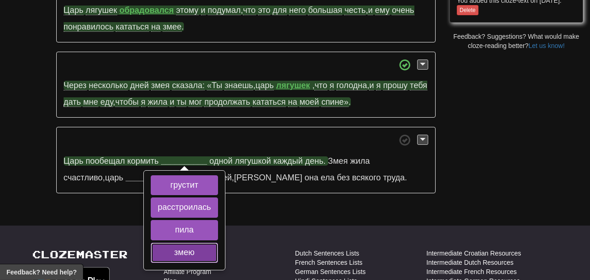
click at [197, 242] on button "змею" at bounding box center [184, 252] width 67 height 20
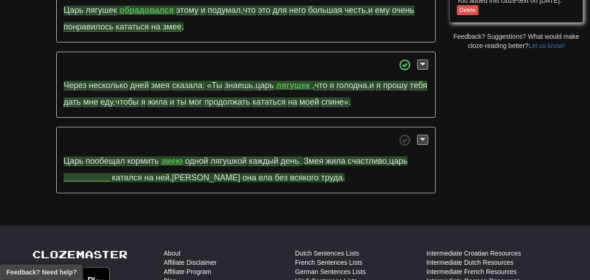
click at [99, 173] on strong "__________" at bounding box center [87, 177] width 46 height 9
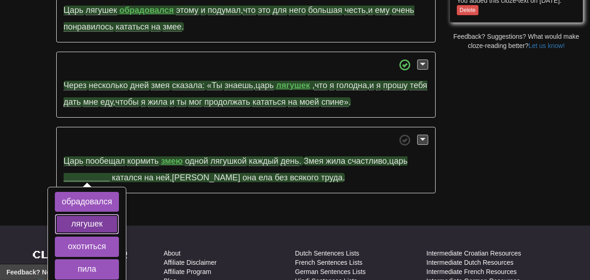
click at [111, 214] on button "лягушек" at bounding box center [87, 224] width 64 height 20
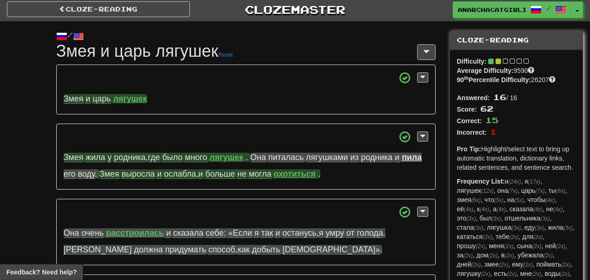
scroll to position [0, 0]
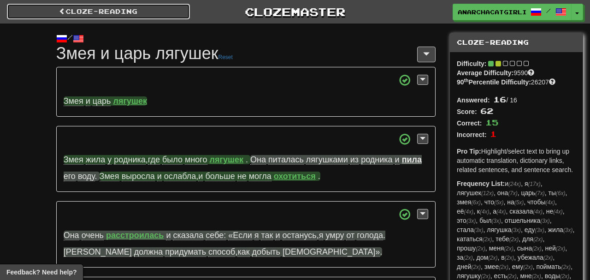
click at [153, 15] on link "Cloze-Reading" at bounding box center [98, 12] width 183 height 16
